Goal: Use online tool/utility: Utilize a website feature to perform a specific function

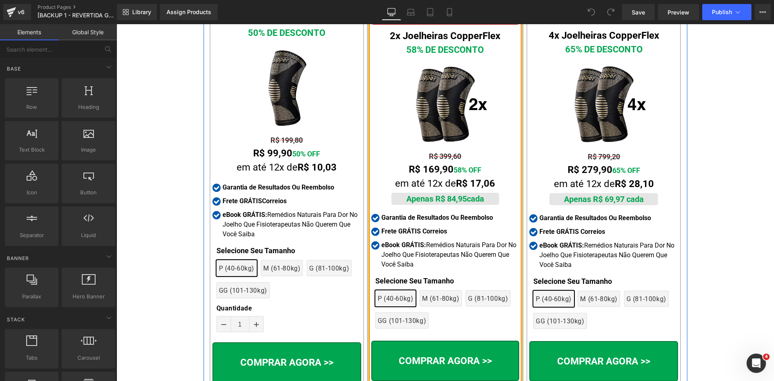
scroll to position [3754, 0]
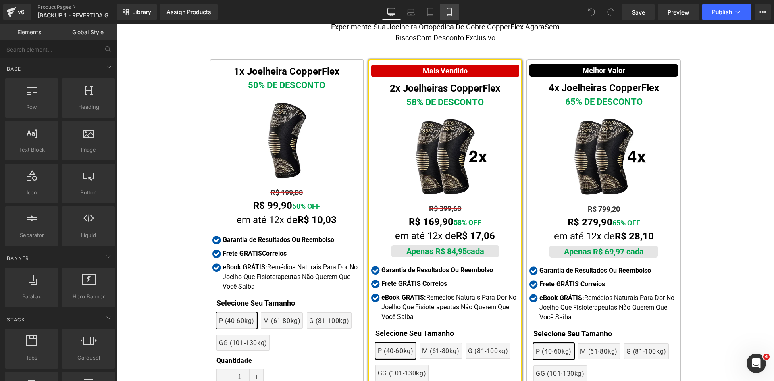
click at [452, 19] on link "Mobile" at bounding box center [449, 12] width 19 height 16
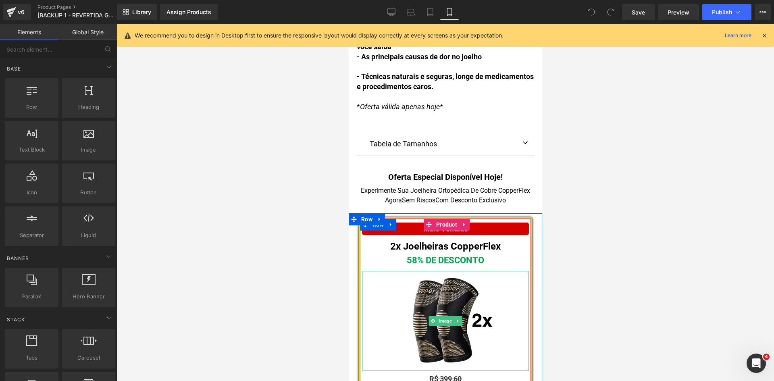
scroll to position [5743, 0]
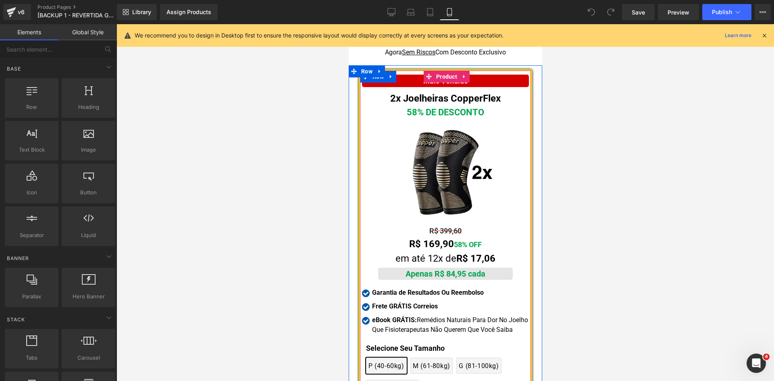
click at [433, 91] on div "2x Joelheiras CopperFlex Text Block" at bounding box center [444, 98] width 167 height 15
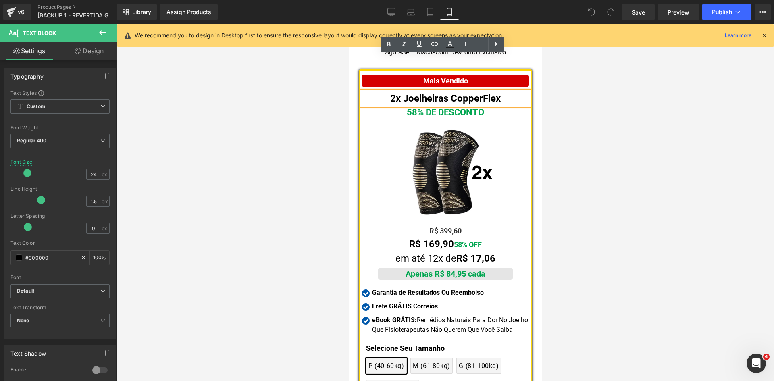
click at [435, 93] on span "2x Joelheiras CopperFlex" at bounding box center [445, 98] width 110 height 11
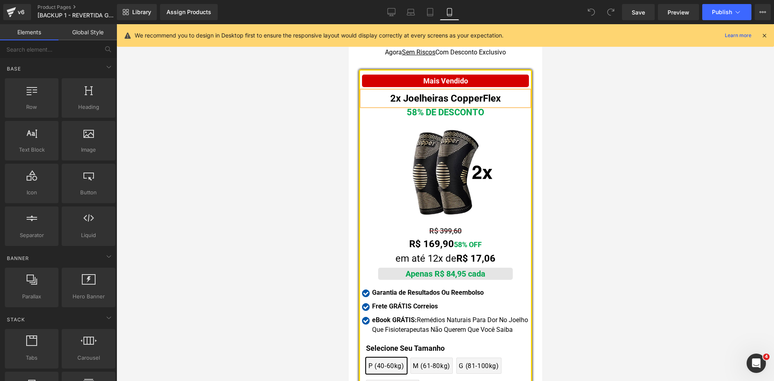
click at [603, 143] on div at bounding box center [444, 202] width 657 height 357
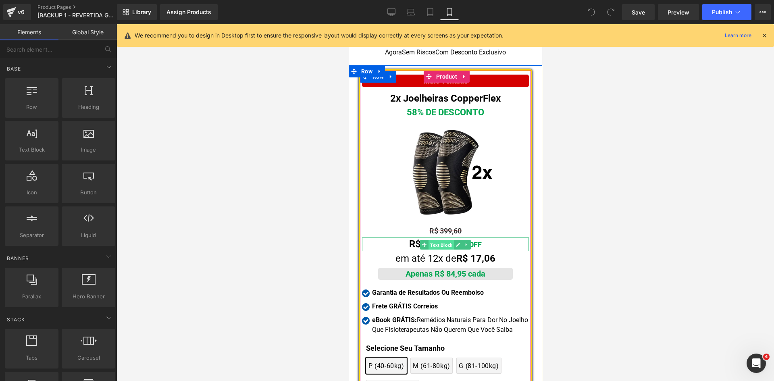
click at [431, 240] on span "Text Block" at bounding box center [440, 245] width 25 height 10
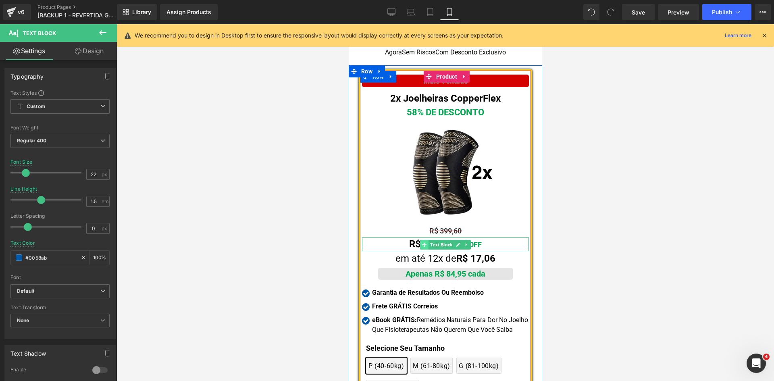
click at [422, 240] on span at bounding box center [424, 245] width 8 height 10
click at [438, 240] on span "Text Block" at bounding box center [440, 245] width 25 height 10
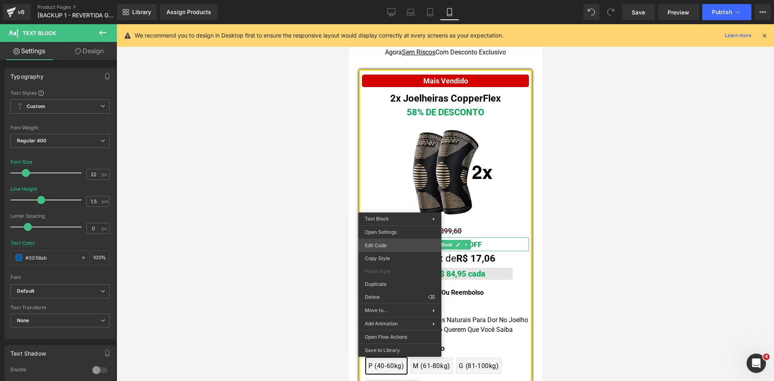
click at [393, 0] on div "Text Block You are previewing how the will restyle your page. You can not edit …" at bounding box center [387, 0] width 774 height 0
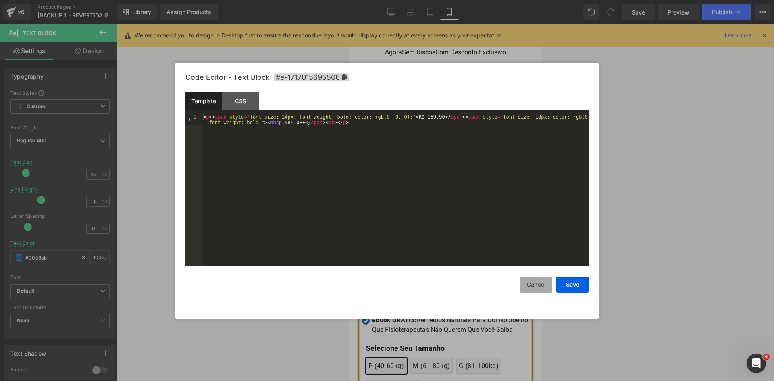
click at [530, 280] on button "Cancel" at bounding box center [536, 284] width 32 height 16
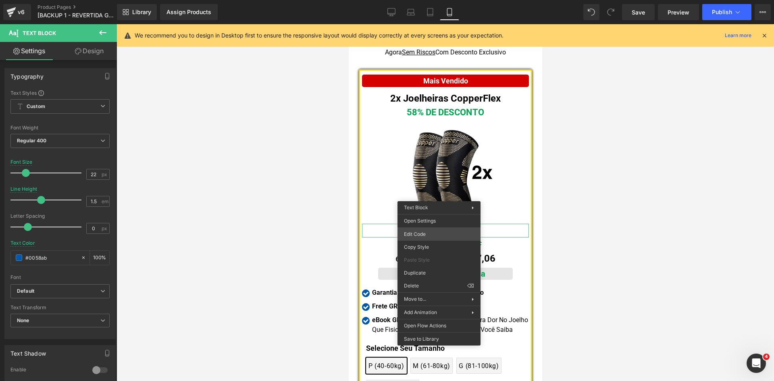
click at [432, 0] on div "Text Block You are previewing how the will restyle your page. You can not edit …" at bounding box center [387, 0] width 774 height 0
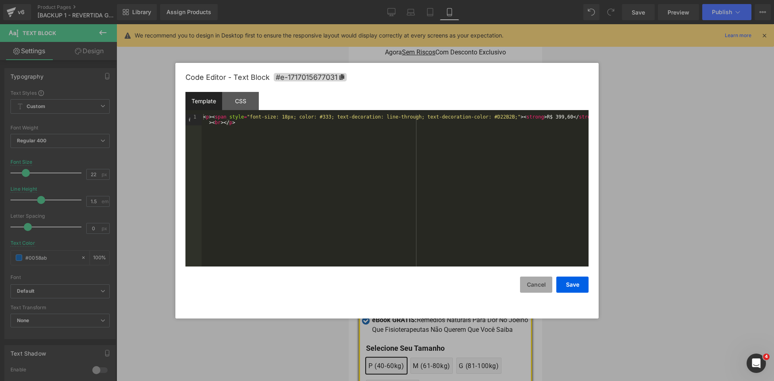
click at [538, 285] on button "Cancel" at bounding box center [536, 284] width 32 height 16
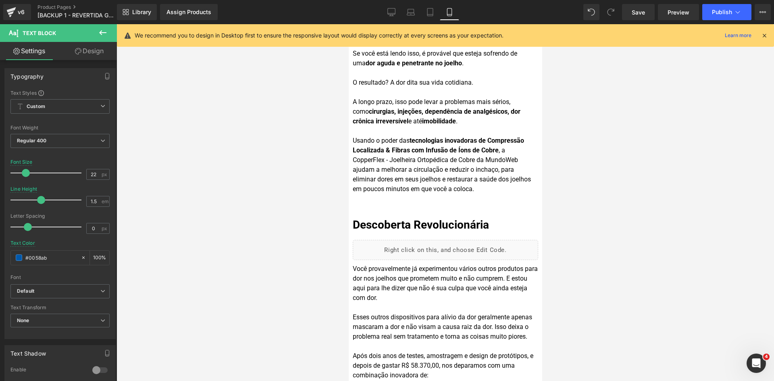
scroll to position [0, 0]
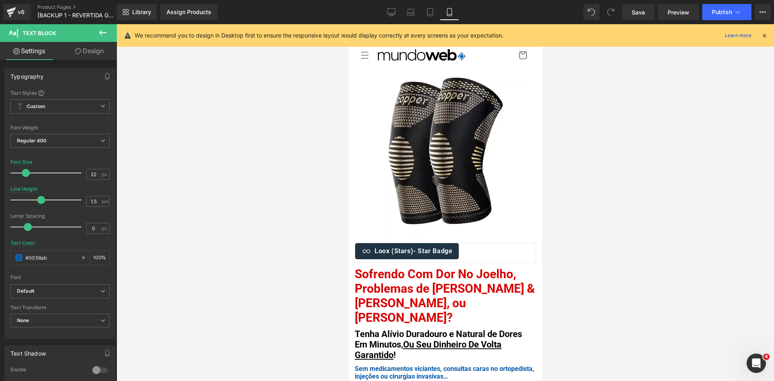
drag, startPoint x: 762, startPoint y: 35, endPoint x: 757, endPoint y: 37, distance: 5.6
click at [762, 35] on icon at bounding box center [763, 35] width 7 height 7
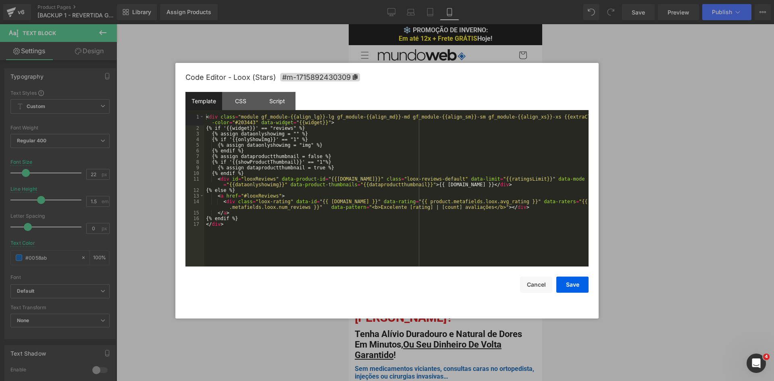
click at [435, 0] on div "Text Block You are previewing how the will restyle your page. You can not edit …" at bounding box center [387, 0] width 774 height 0
click at [538, 283] on button "Cancel" at bounding box center [536, 284] width 32 height 16
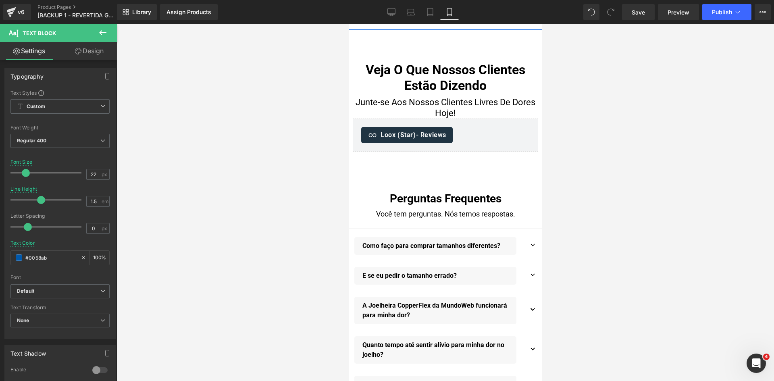
scroll to position [7530, 0]
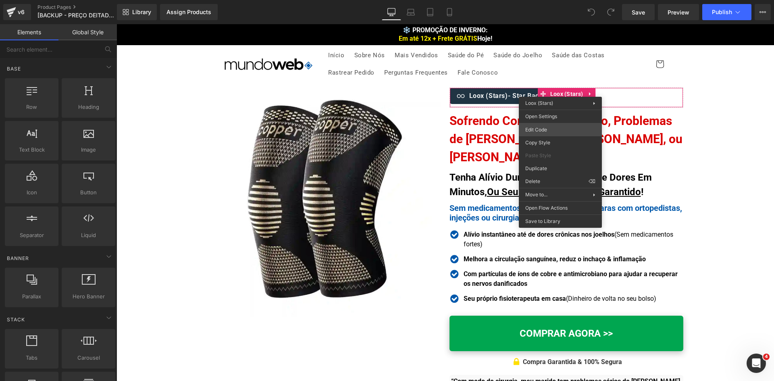
click at [546, 0] on div "You are previewing how the will restyle your page. You can not edit Elements in…" at bounding box center [387, 0] width 774 height 0
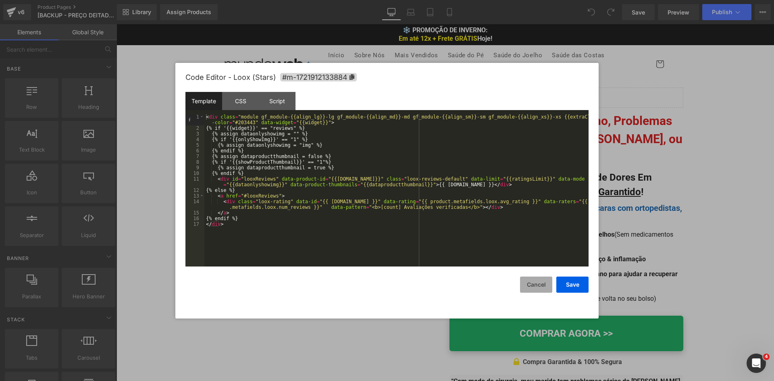
click at [532, 282] on button "Cancel" at bounding box center [536, 284] width 32 height 16
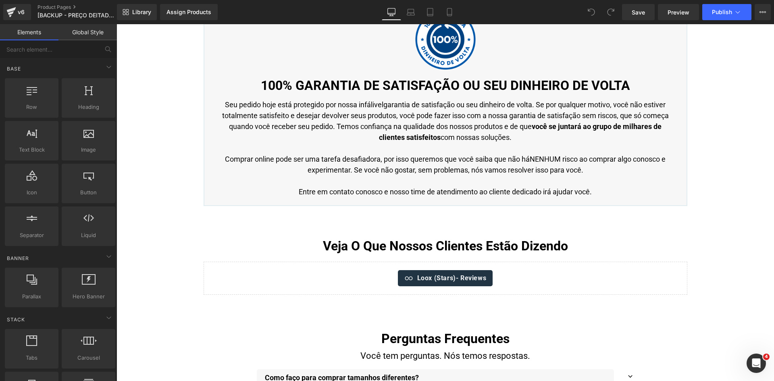
scroll to position [4696, 0]
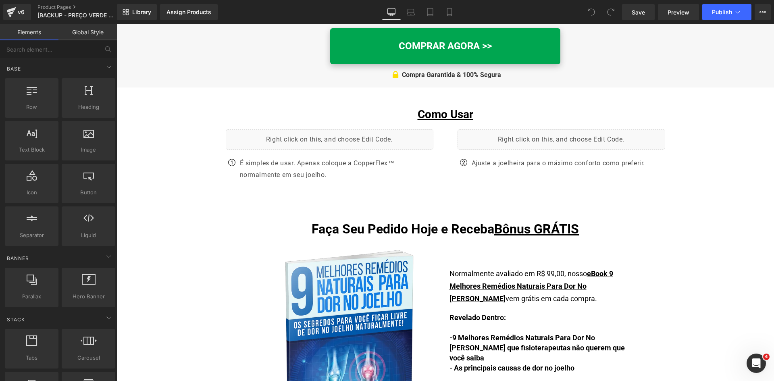
scroll to position [3699, 0]
